Goal: Check status: Check status

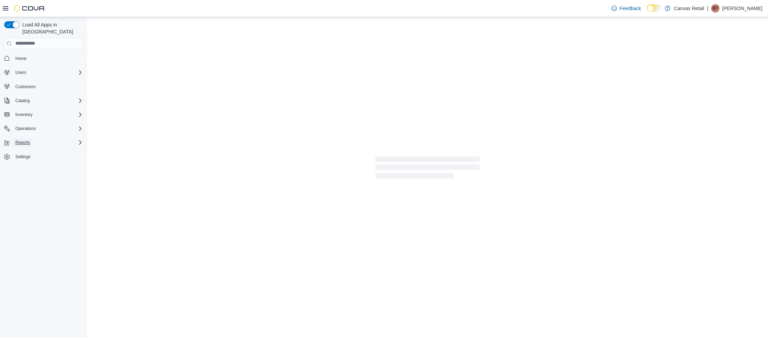
click at [27, 140] on span "Reports" at bounding box center [22, 143] width 15 height 6
click at [24, 169] on span "Reports" at bounding box center [20, 172] width 15 height 6
click at [16, 169] on span "Reports" at bounding box center [20, 172] width 15 height 6
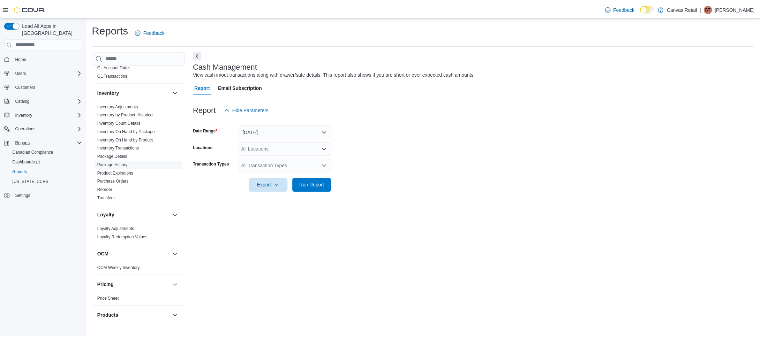
scroll to position [205, 0]
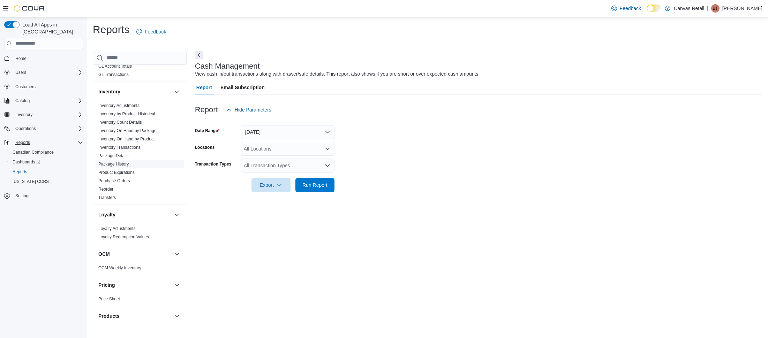
click at [120, 162] on link "Package History" at bounding box center [113, 164] width 30 height 5
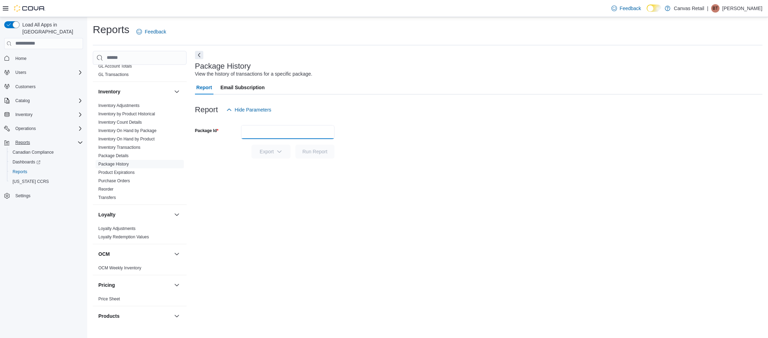
click at [268, 129] on input "Package Id" at bounding box center [287, 132] width 93 height 14
click at [286, 133] on input "Package Id" at bounding box center [287, 132] width 93 height 14
paste input "**********"
type input "**********"
click at [302, 151] on span "Run Report" at bounding box center [314, 151] width 25 height 7
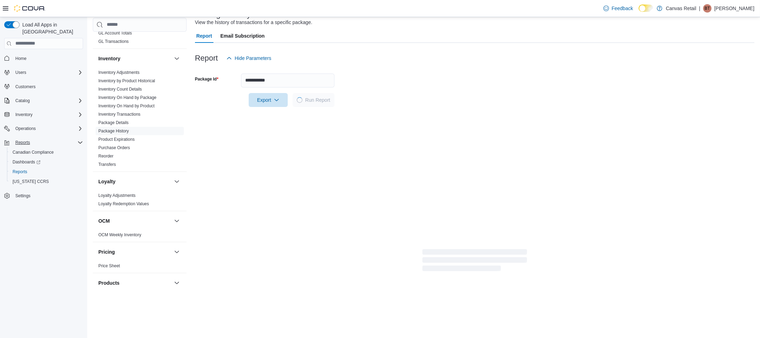
scroll to position [52, 0]
click at [4, 11] on div at bounding box center [24, 8] width 43 height 7
click at [6, 8] on icon at bounding box center [6, 9] width 6 height 6
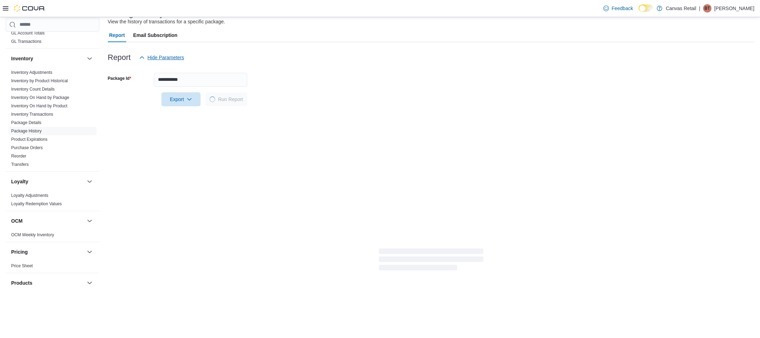
scroll to position [52, 0]
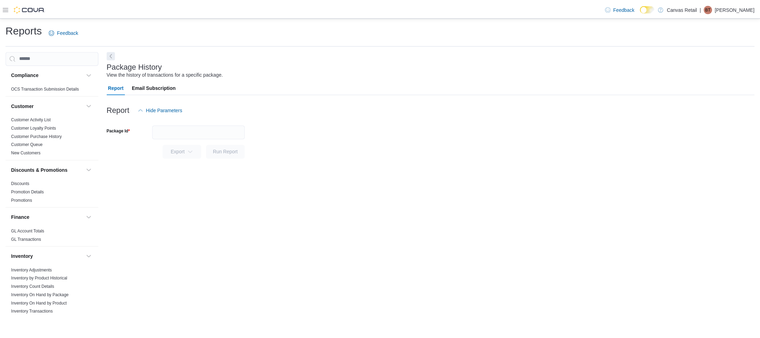
scroll to position [56, 0]
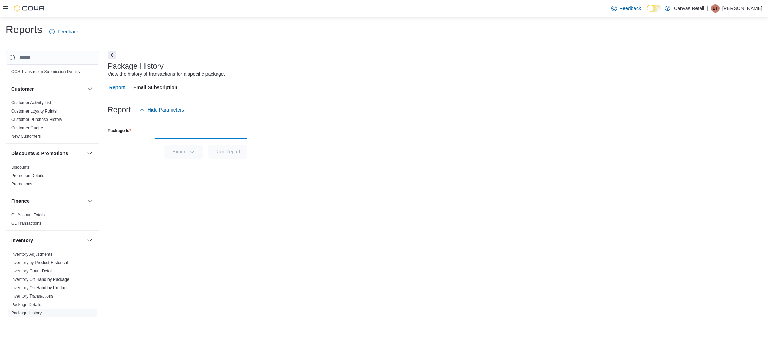
click at [191, 135] on input "Package Id" at bounding box center [200, 132] width 93 height 14
paste input "**********"
type input "**********"
click at [232, 152] on span "Run Report" at bounding box center [227, 151] width 25 height 7
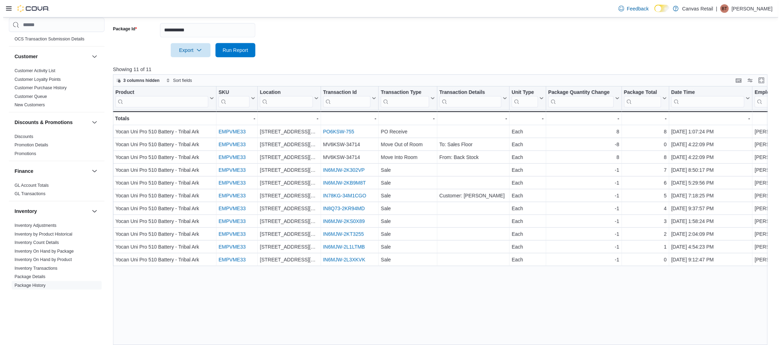
scroll to position [102, 0]
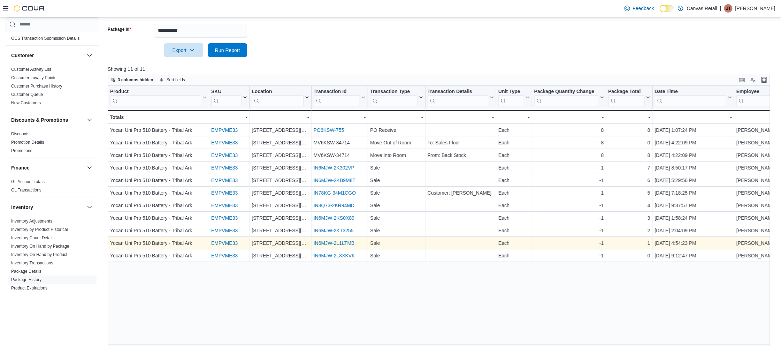
click at [351, 244] on link "IN6MJW-2L1LTMB" at bounding box center [334, 243] width 41 height 6
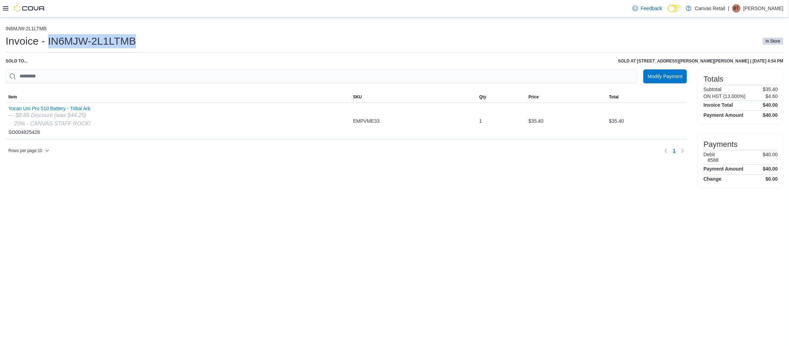
drag, startPoint x: 47, startPoint y: 38, endPoint x: 135, endPoint y: 39, distance: 87.5
click at [135, 39] on h1 "Invoice - IN6MJW-2L1LTMB" at bounding box center [71, 41] width 130 height 14
copy h1 "IN6MJW-2L1LTMB"
click at [47, 43] on h1 "Invoice - IN6MJW-2L1LTMB" at bounding box center [71, 41] width 130 height 14
drag, startPoint x: 48, startPoint y: 42, endPoint x: 152, endPoint y: 38, distance: 104.3
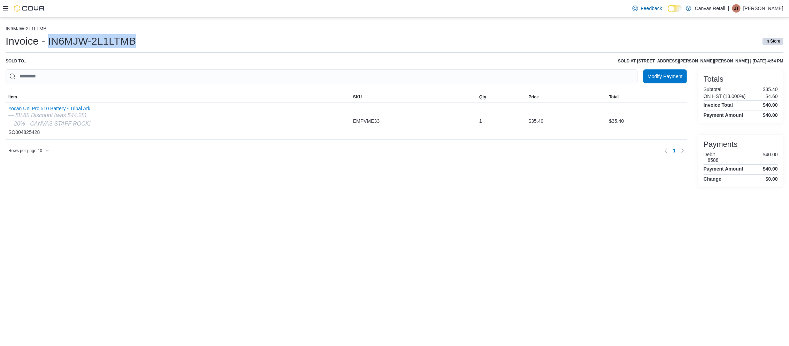
click at [152, 38] on div "Invoice - IN6MJW-2L1LTMB In Store" at bounding box center [395, 41] width 778 height 14
copy h1 "IN6MJW-2L1LTMB"
click at [129, 68] on div "IN6MJW-2L1LTMB Invoice - IN6MJW-2L1LTMB In Store Sold to ... Sold at 730 DANFOR…" at bounding box center [395, 106] width 778 height 161
